Goal: Information Seeking & Learning: Find specific page/section

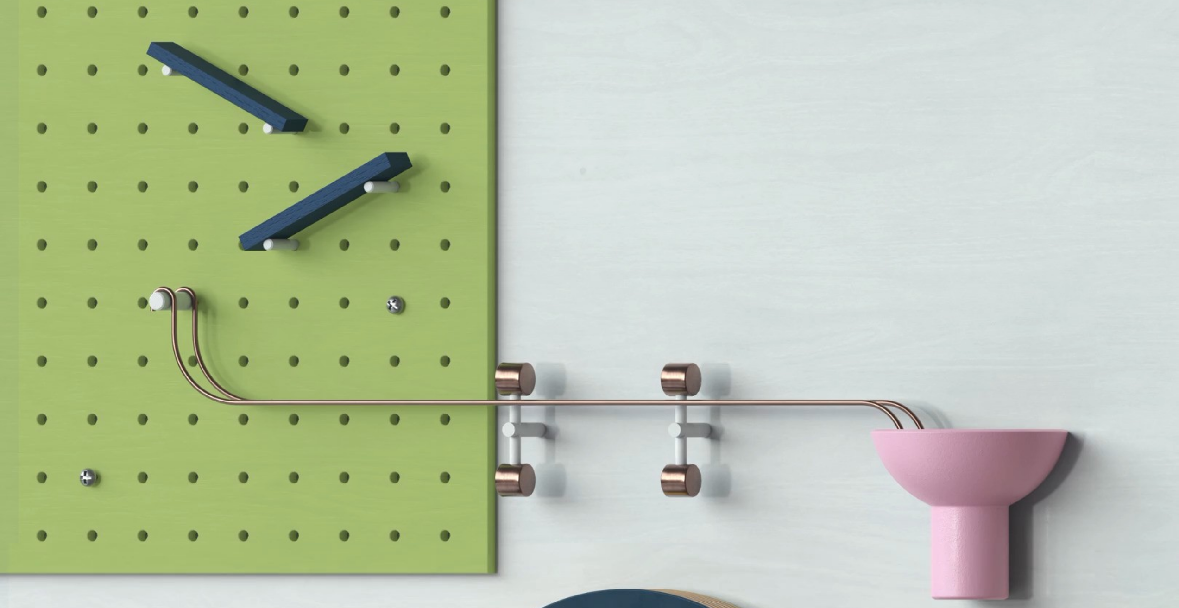
scroll to position [5304, 0]
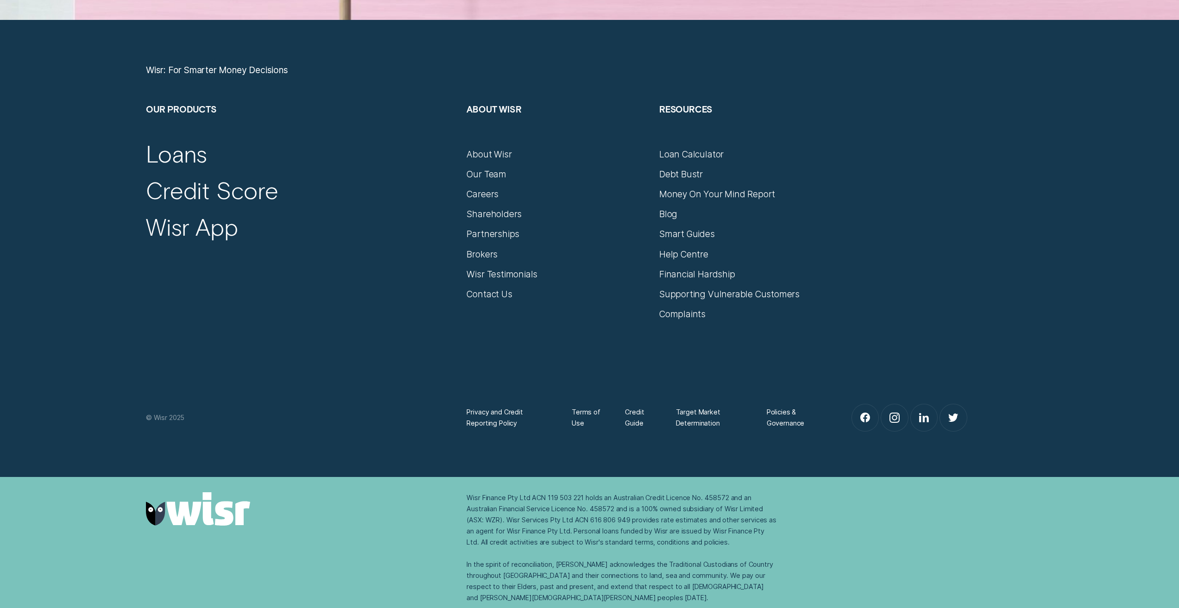
drag, startPoint x: 822, startPoint y: 244, endPoint x: 829, endPoint y: 607, distance: 362.9
click at [487, 216] on div "Shareholders" at bounding box center [494, 214] width 55 height 11
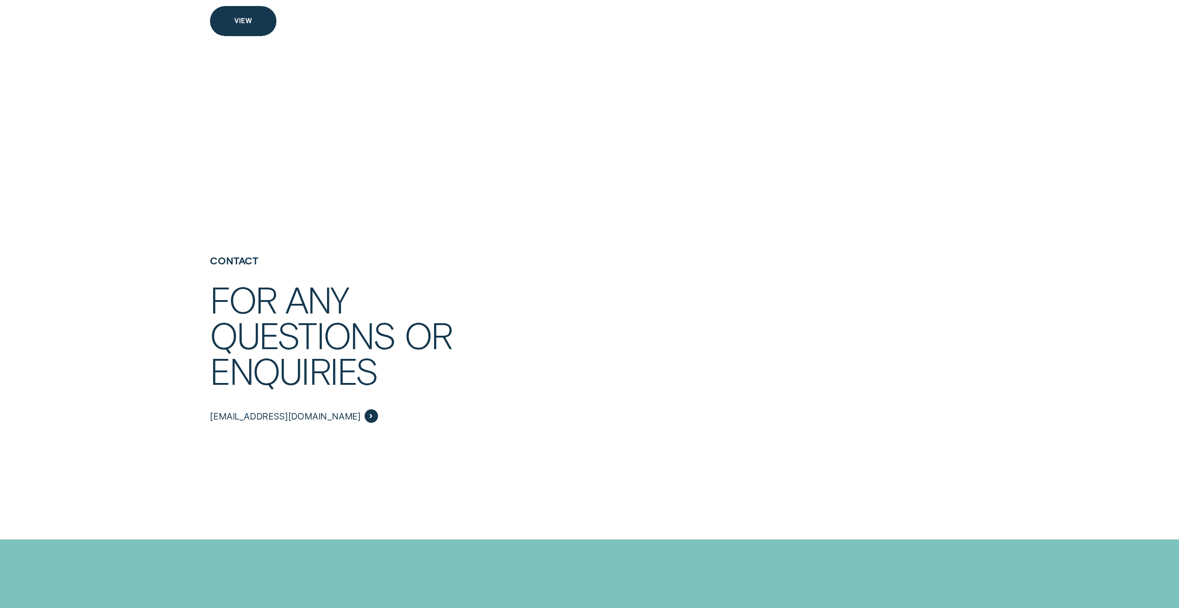
scroll to position [2085, 0]
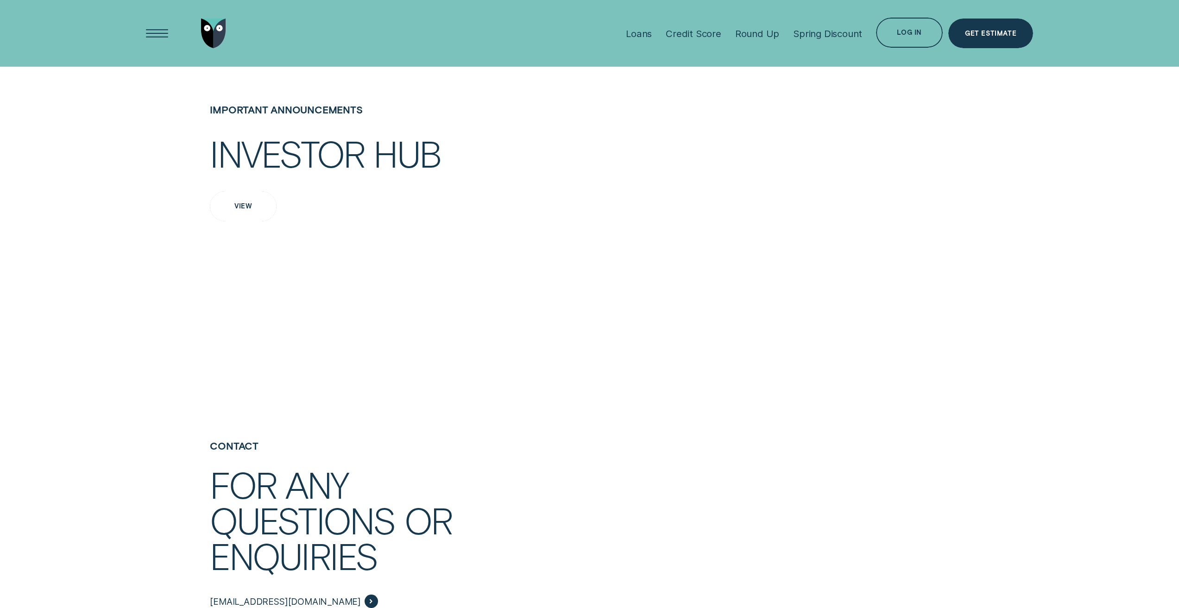
click at [246, 203] on div "View" at bounding box center [243, 206] width 18 height 6
